Goal: Find contact information

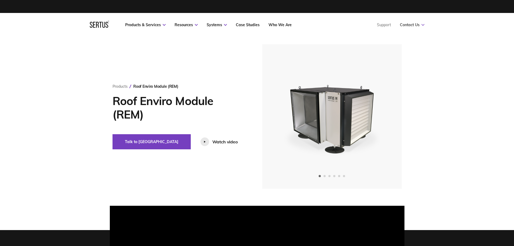
click at [401, 24] on link "Contact Us" at bounding box center [412, 24] width 25 height 5
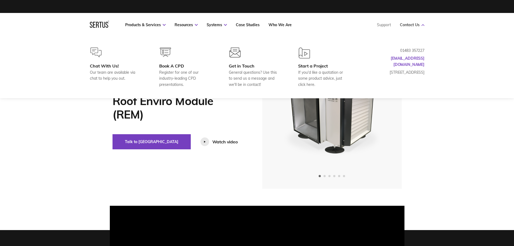
click at [407, 25] on link "Contact Us" at bounding box center [412, 24] width 25 height 5
click at [421, 26] on link "Contact Us" at bounding box center [412, 24] width 25 height 5
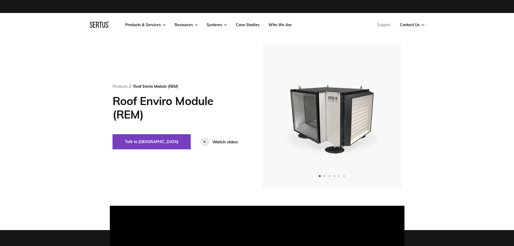
click at [413, 22] on nav "Products & Services Resources Systems Case Studies Who We Are Support Contact U…" at bounding box center [257, 25] width 335 height 24
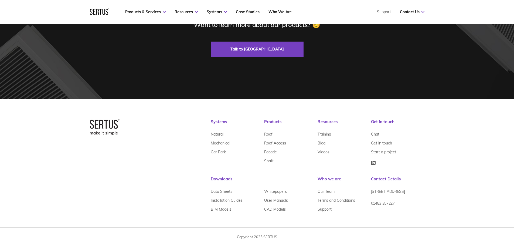
scroll to position [1873, 0]
drag, startPoint x: 372, startPoint y: 191, endPoint x: 414, endPoint y: 198, distance: 42.5
click at [405, 194] on span "[STREET_ADDRESS]" at bounding box center [388, 191] width 34 height 5
click at [407, 200] on div "[STREET_ADDRESS]" at bounding box center [397, 193] width 53 height 13
drag, startPoint x: 371, startPoint y: 191, endPoint x: 419, endPoint y: 201, distance: 49.2
